Goal: Navigation & Orientation: Find specific page/section

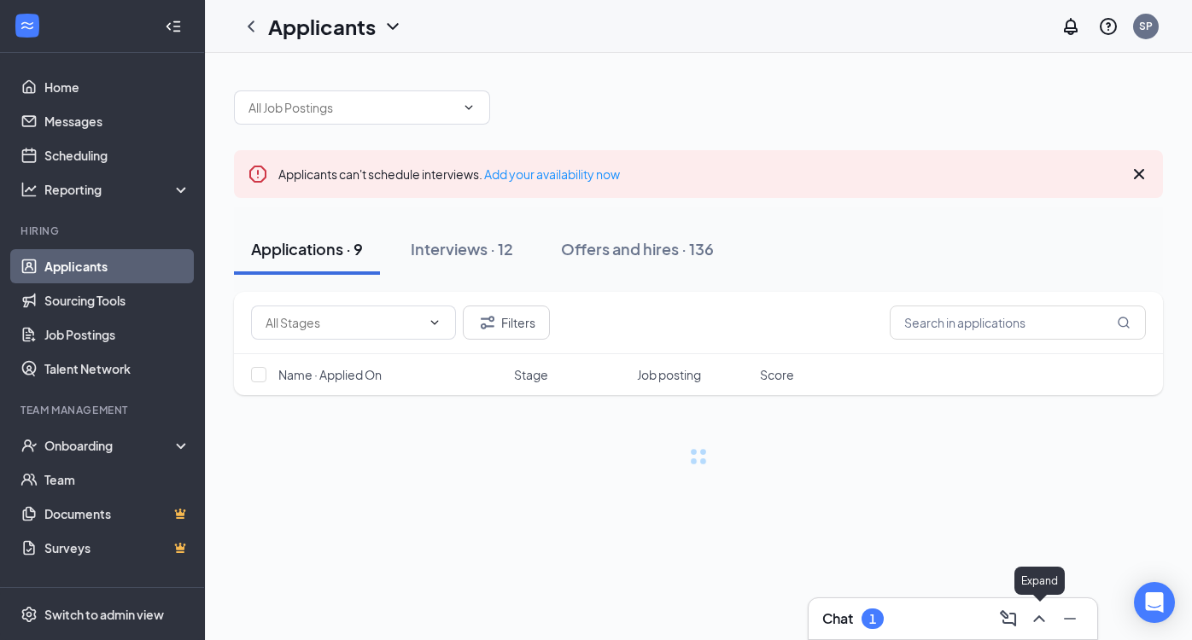
click at [1033, 612] on icon "ChevronUp" at bounding box center [1039, 619] width 20 height 20
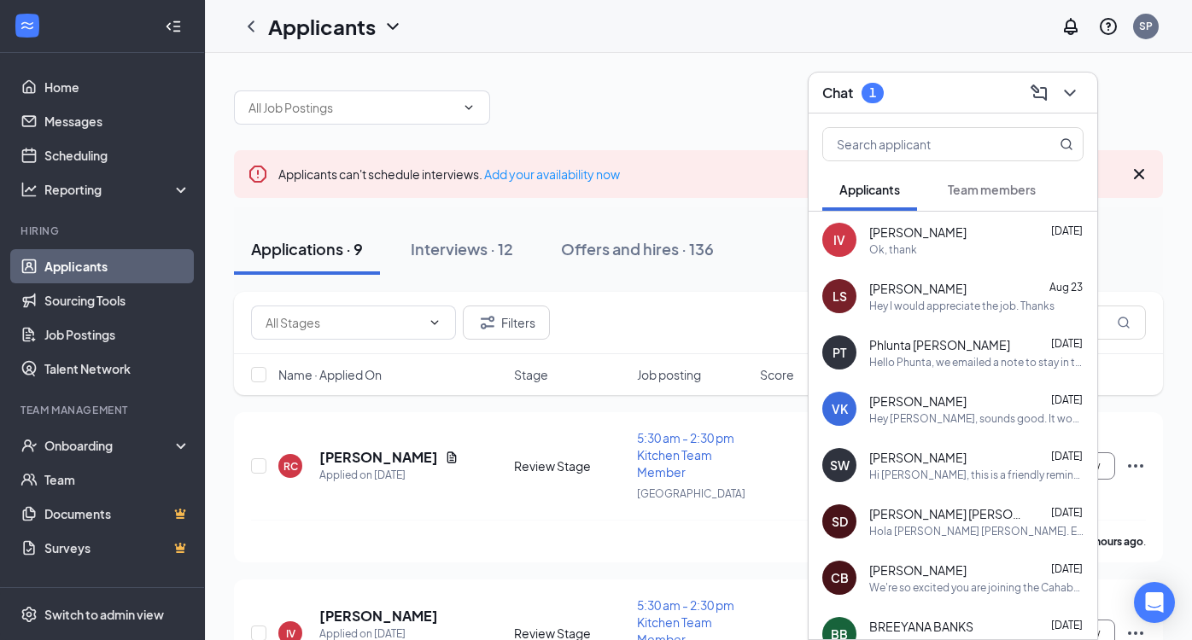
click at [1014, 180] on button "Team members" at bounding box center [992, 189] width 122 height 43
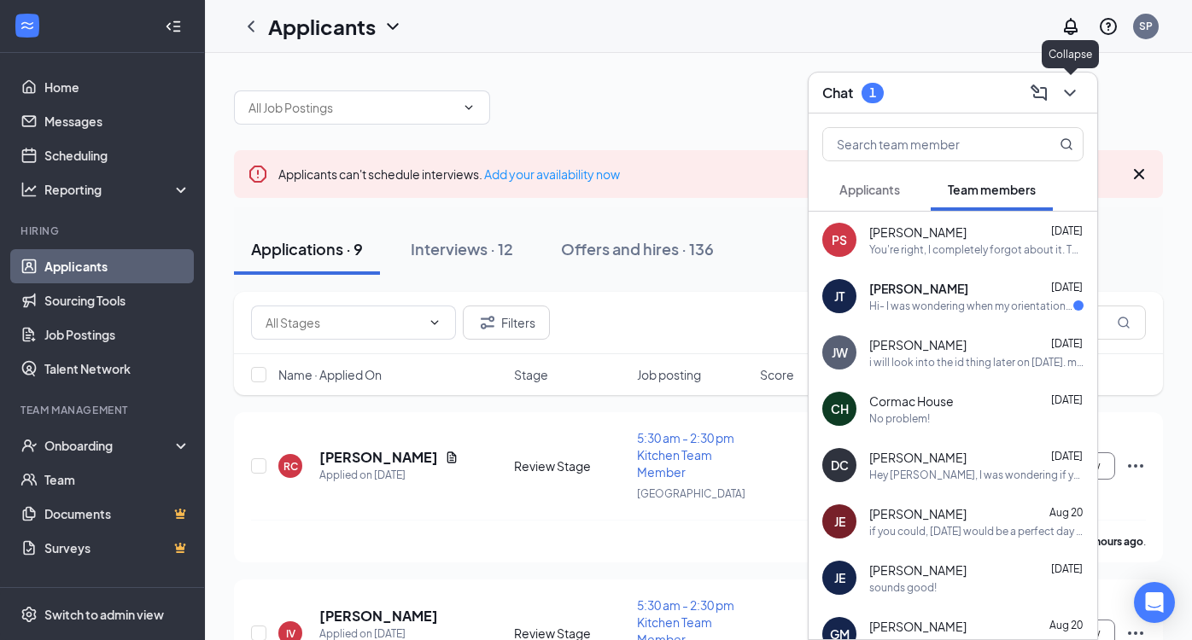
click at [1077, 89] on icon "ChevronDown" at bounding box center [1069, 93] width 20 height 20
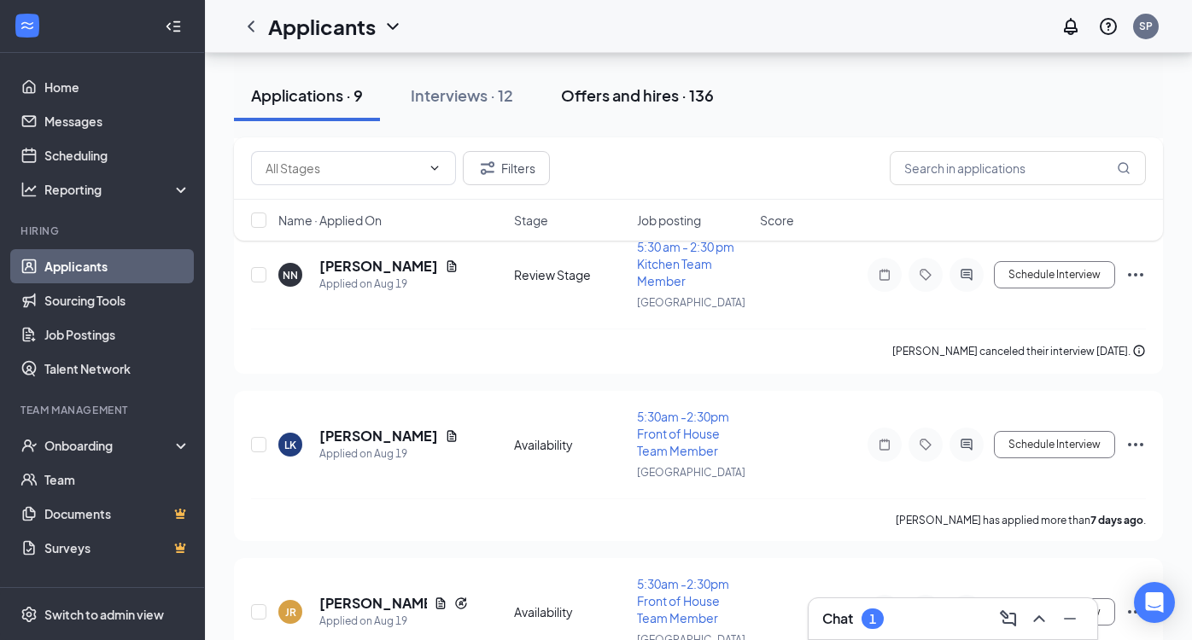
scroll to position [1255, 0]
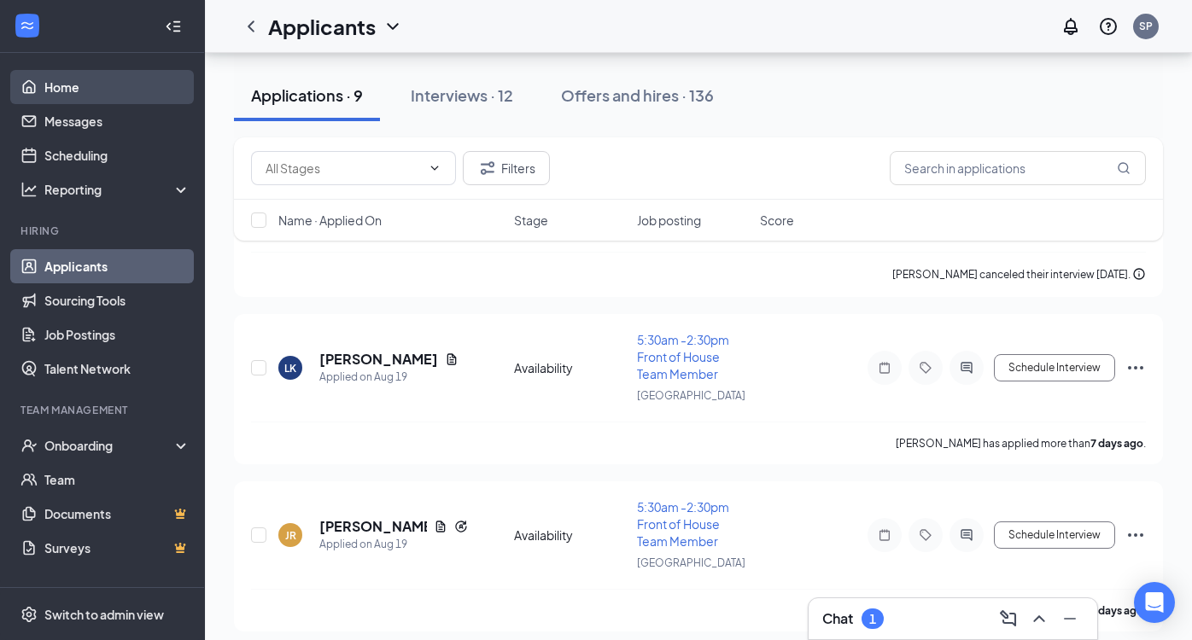
click at [108, 79] on link "Home" at bounding box center [117, 87] width 146 height 34
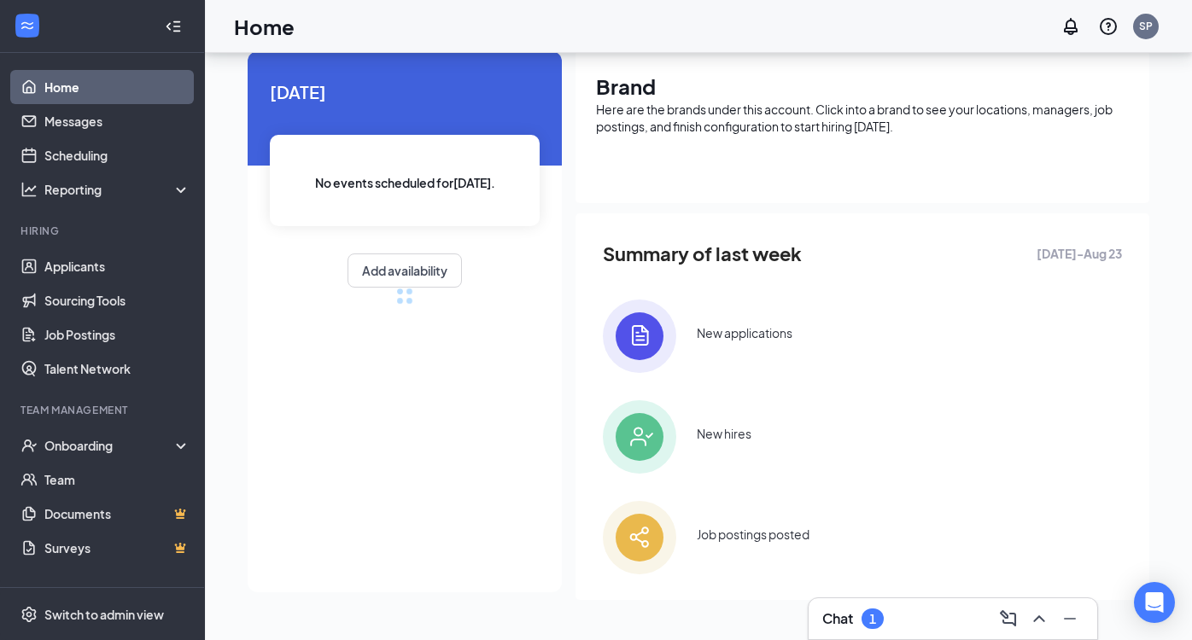
scroll to position [294, 0]
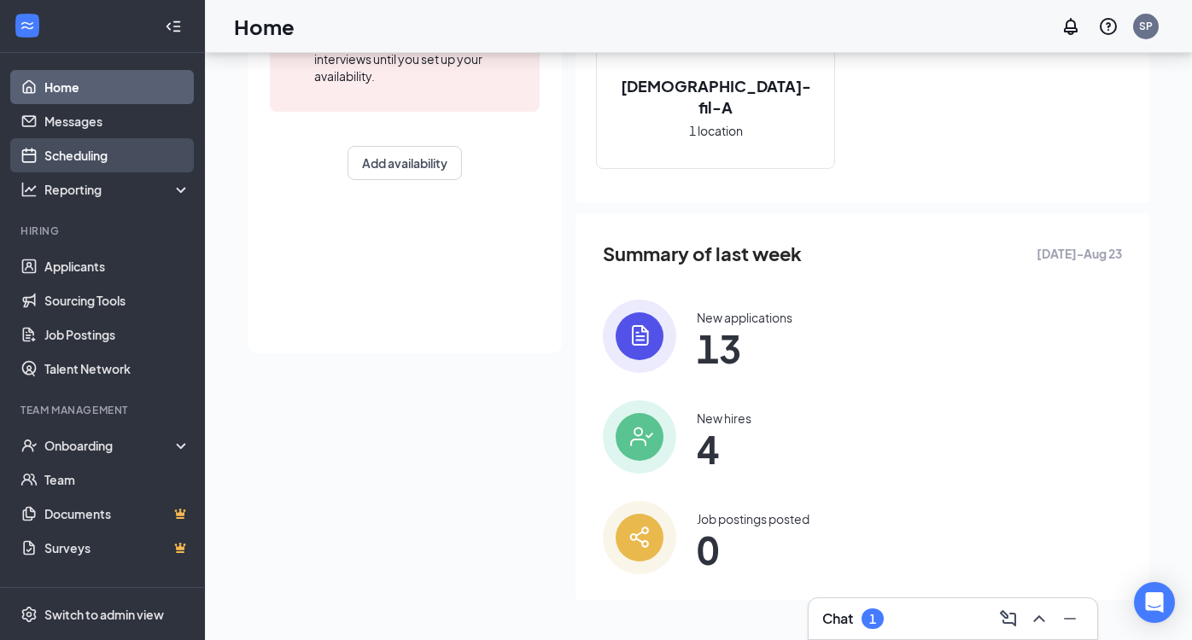
click at [121, 166] on link "Scheduling" at bounding box center [117, 155] width 146 height 34
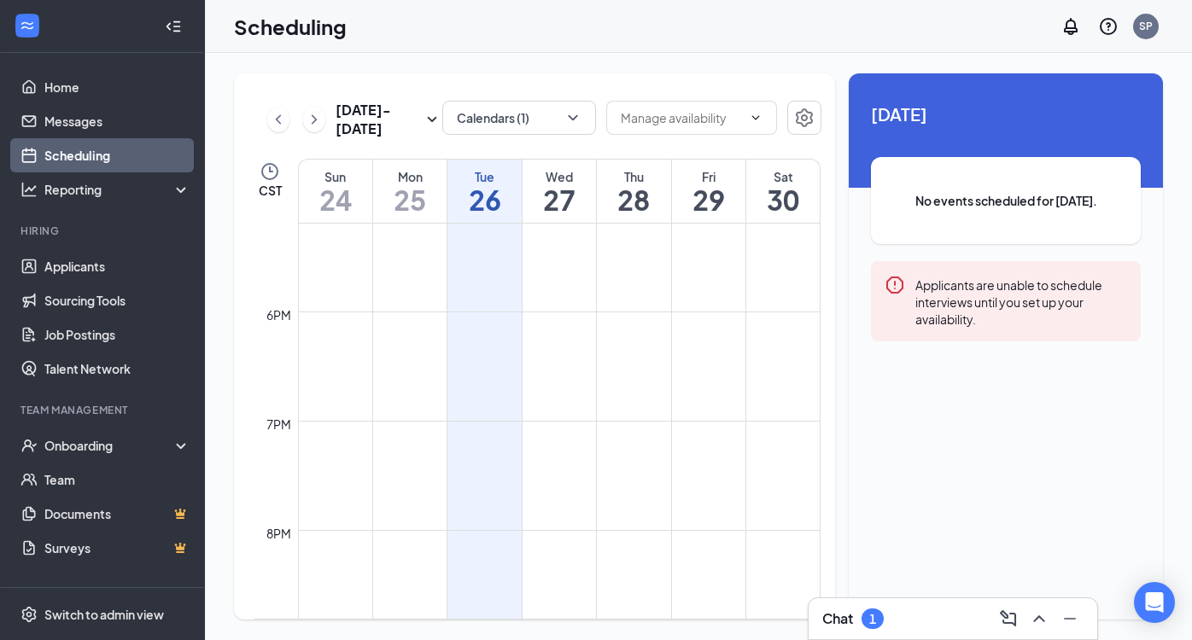
scroll to position [1972, 0]
click at [114, 265] on link "Applicants" at bounding box center [117, 266] width 146 height 34
